Goal: Task Accomplishment & Management: Complete application form

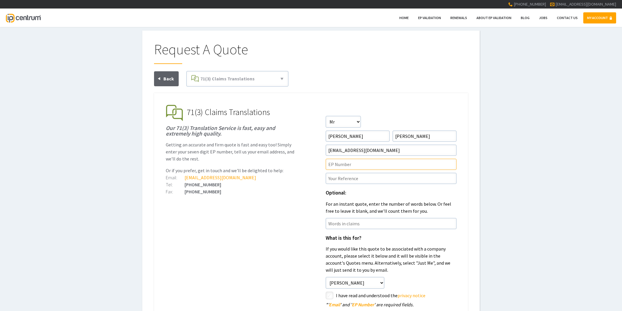
click at [338, 165] on input"] "text" at bounding box center [391, 164] width 131 height 11
click at [336, 164] on input"] "text" at bounding box center [391, 164] width 131 height 11
paste input"] "22828680.3"
type input"] "EP22828680.3"
click at [341, 178] on input"] "text" at bounding box center [391, 178] width 131 height 11
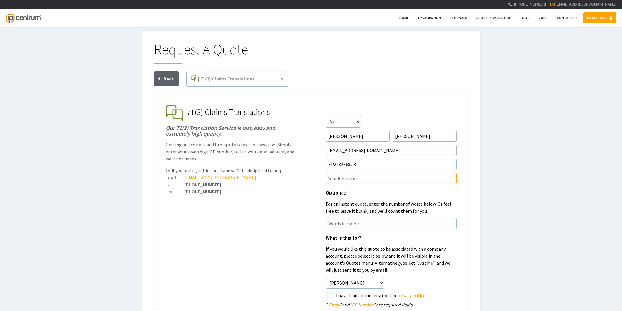
paste input"] "P45426EPN1"
type input"] "P45426EPN1/IRJ"
click at [276, 266] on ul "EP Validation & Unitary Effect IP Centrum makes European Patent Validation and …" at bounding box center [311, 256] width 314 height 326
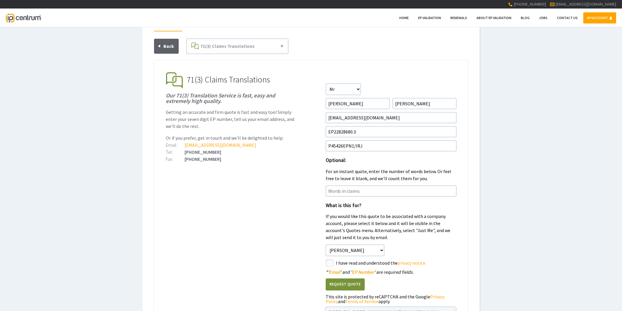
click at [335, 262] on div "styled-checkbox I have read and understood the privacy notice" at bounding box center [391, 263] width 131 height 8
drag, startPoint x: 332, startPoint y: 262, endPoint x: 308, endPoint y: 256, distance: 25.4
click at [332, 262] on input"] "checkbox" at bounding box center [330, 263] width 7 height 7
checkbox input"] "true"
click at [299, 254] on ul "EP Validation & Unitary Effect IP Centrum makes European Patent Validation and …" at bounding box center [311, 223] width 314 height 326
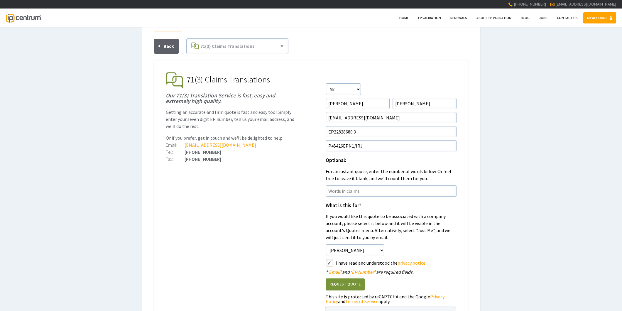
click at [346, 285] on button "Request Quote" at bounding box center [345, 285] width 39 height 12
